Goal: Information Seeking & Learning: Learn about a topic

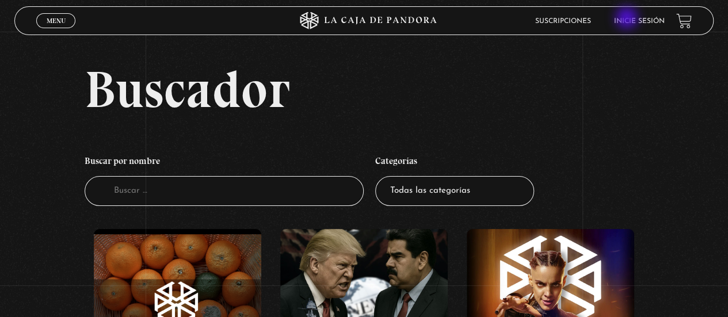
click at [629, 19] on link "Inicie sesión" at bounding box center [639, 21] width 51 height 7
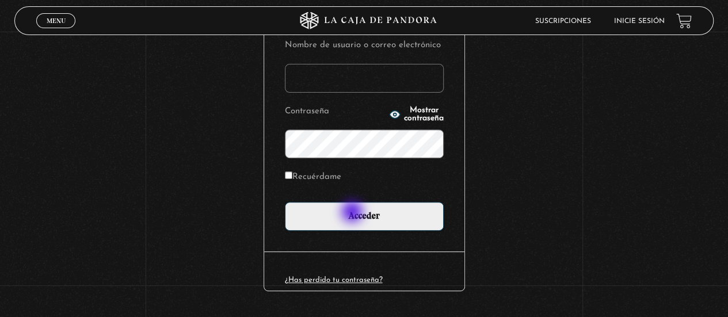
scroll to position [173, 0]
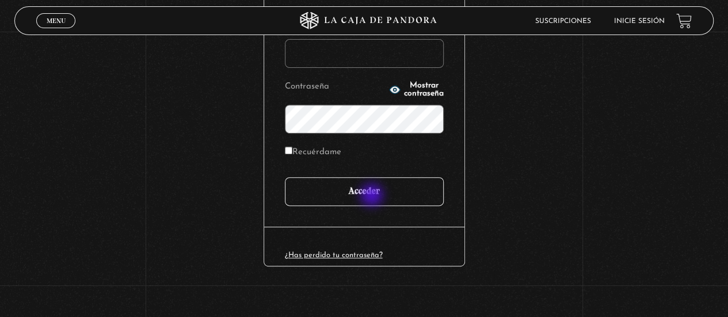
type input "[EMAIL_ADDRESS][DOMAIN_NAME]"
click at [373, 194] on input "Acceder" at bounding box center [364, 191] width 159 height 29
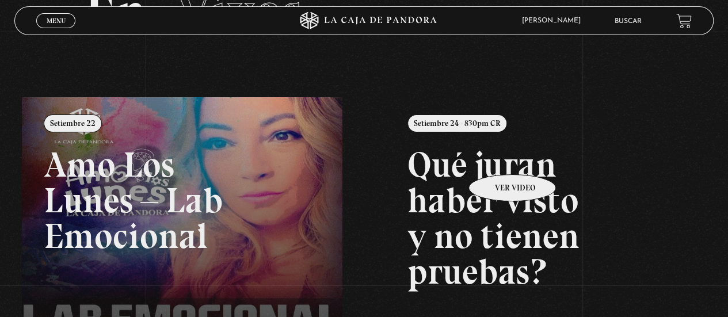
scroll to position [58, 0]
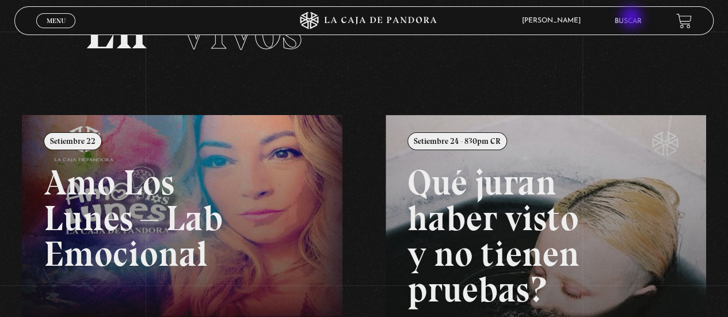
click at [632, 18] on link "Buscar" at bounding box center [627, 21] width 27 height 7
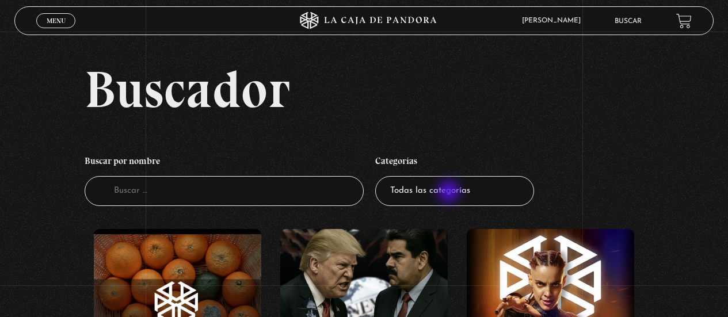
click at [450, 193] on select "Todas las categorías 11:11 Humanitario (1) Amo los Lunes (3) Análisis de series…" at bounding box center [454, 191] width 159 height 30
select select "nuevo-orden-mundial-nwo"
click at [379, 176] on select "Todas las categorías 11:11 Humanitario (1) Amo los Lunes (3) Análisis de series…" at bounding box center [454, 191] width 159 height 30
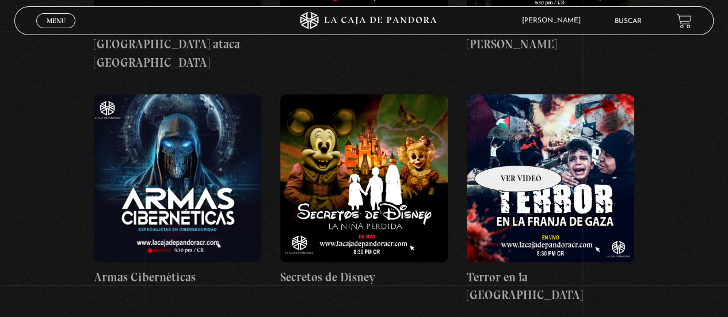
scroll to position [1898, 0]
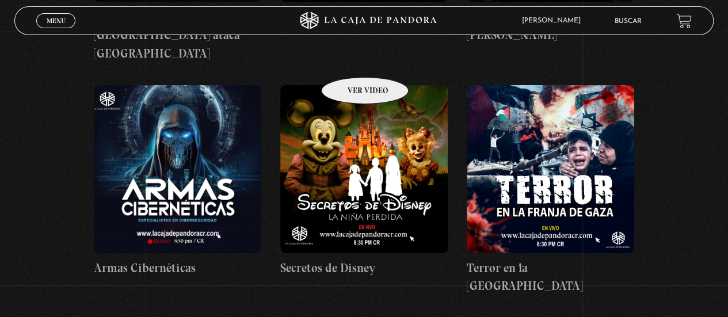
click at [350, 85] on figure at bounding box center [363, 168] width 167 height 167
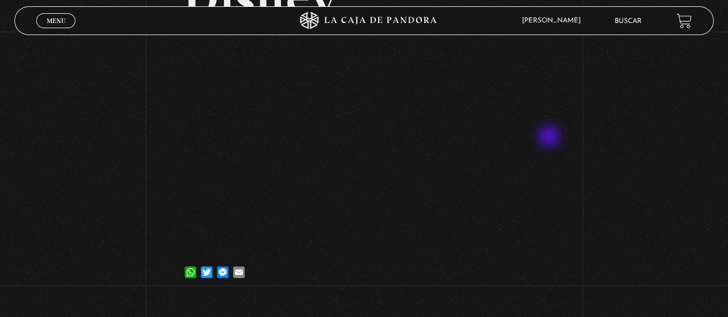
scroll to position [173, 0]
